Goal: Information Seeking & Learning: Learn about a topic

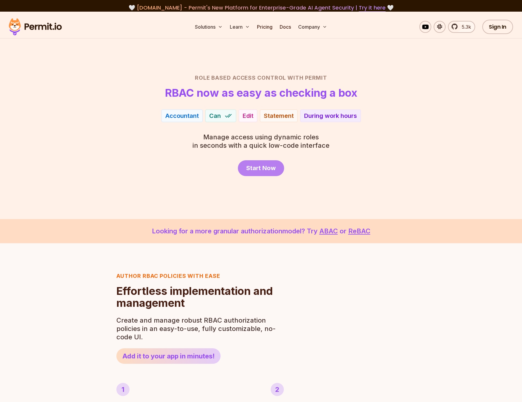
click at [256, 163] on link "Start Now" at bounding box center [261, 168] width 46 height 16
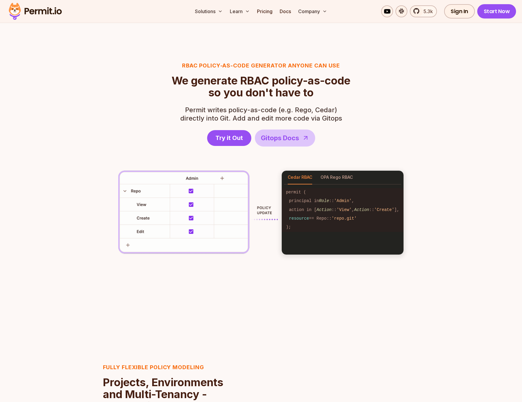
scroll to position [812, 0]
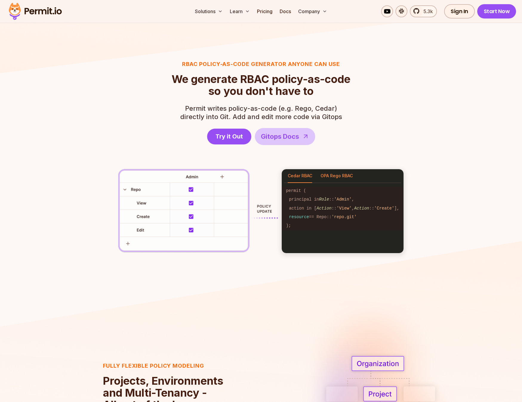
click at [327, 174] on button "OPA Rego RBAC" at bounding box center [337, 176] width 32 height 14
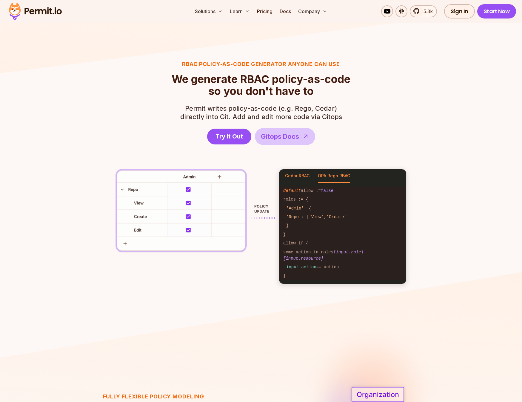
click at [302, 177] on button "Cedar RBAC" at bounding box center [297, 176] width 24 height 14
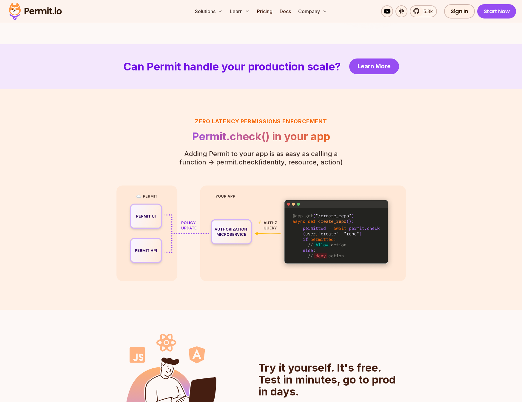
scroll to position [1302, 0]
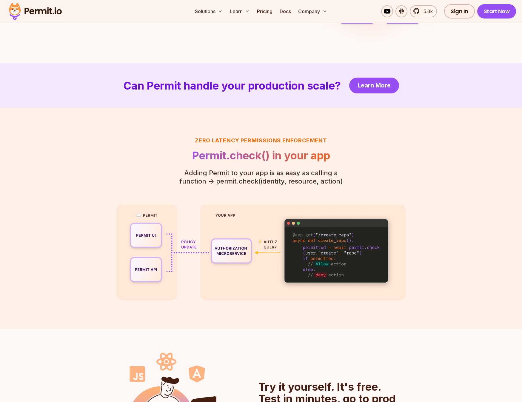
click at [374, 77] on section "Can Permit handle your production scale? Learn More" at bounding box center [261, 85] width 522 height 44
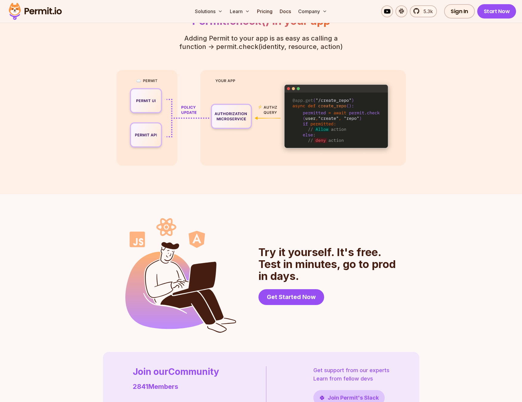
scroll to position [1301, 0]
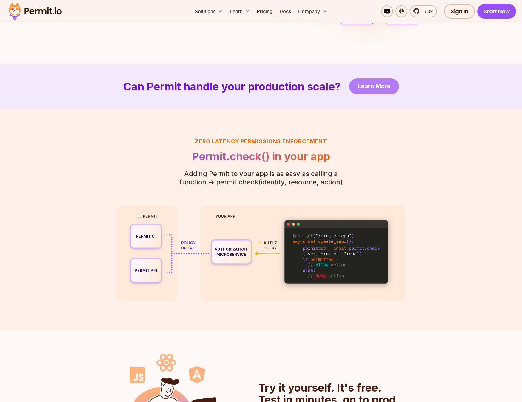
click at [375, 84] on span "Learn More" at bounding box center [374, 86] width 33 height 8
